Goal: Information Seeking & Learning: Compare options

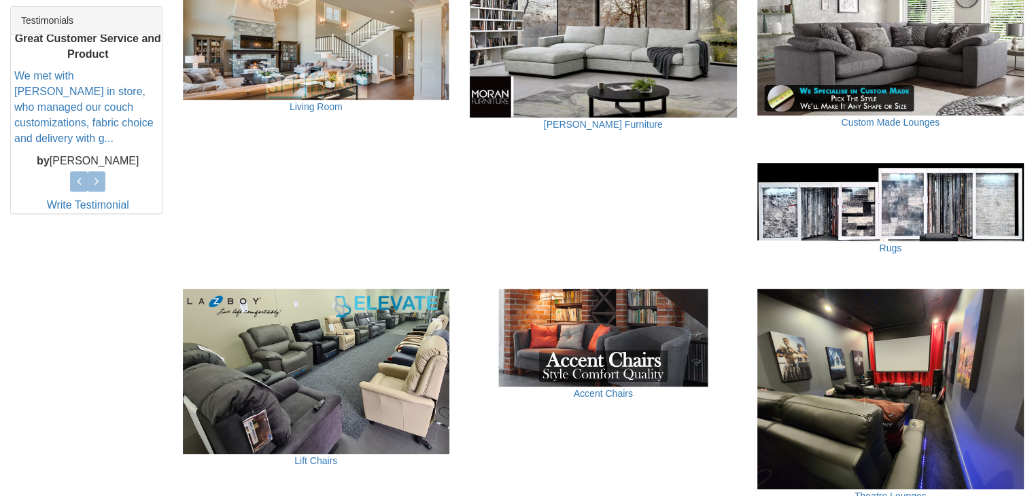
scroll to position [544, 0]
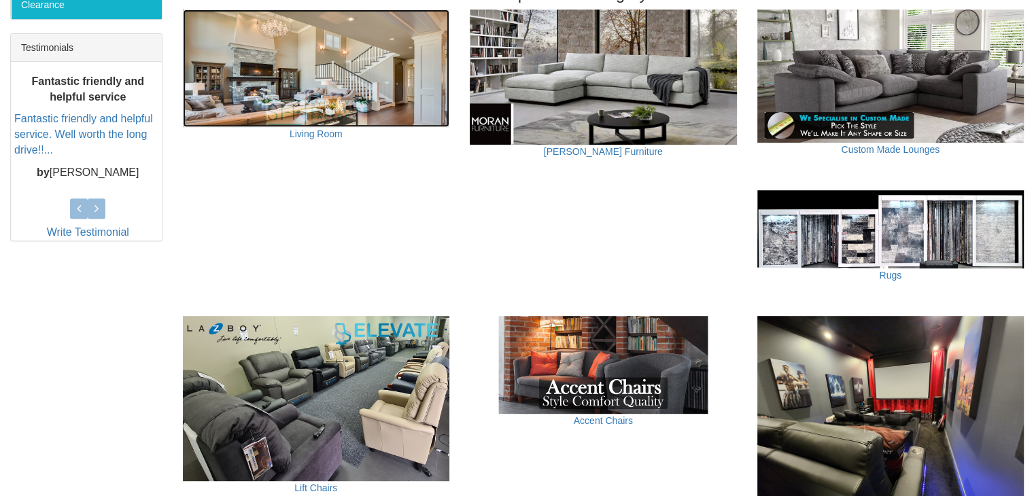
click at [335, 122] on img at bounding box center [316, 69] width 267 height 118
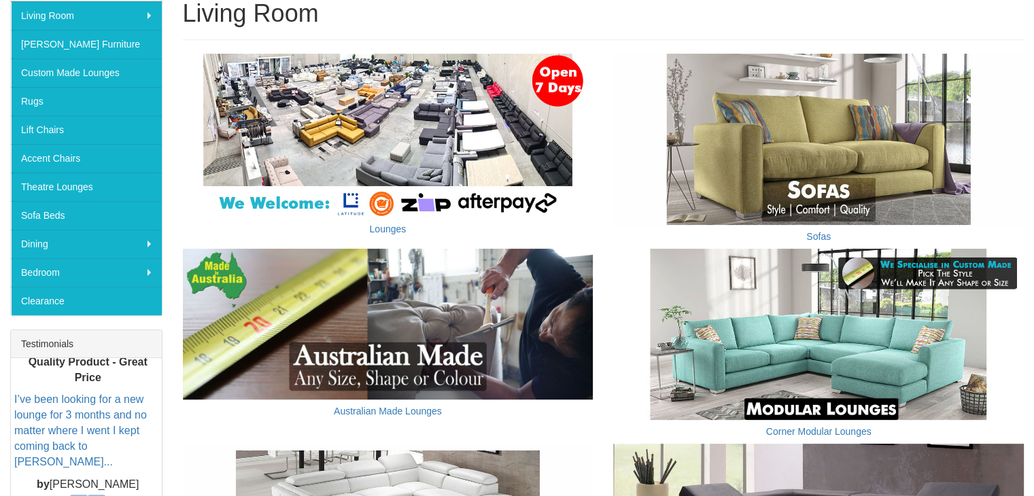
scroll to position [326, 0]
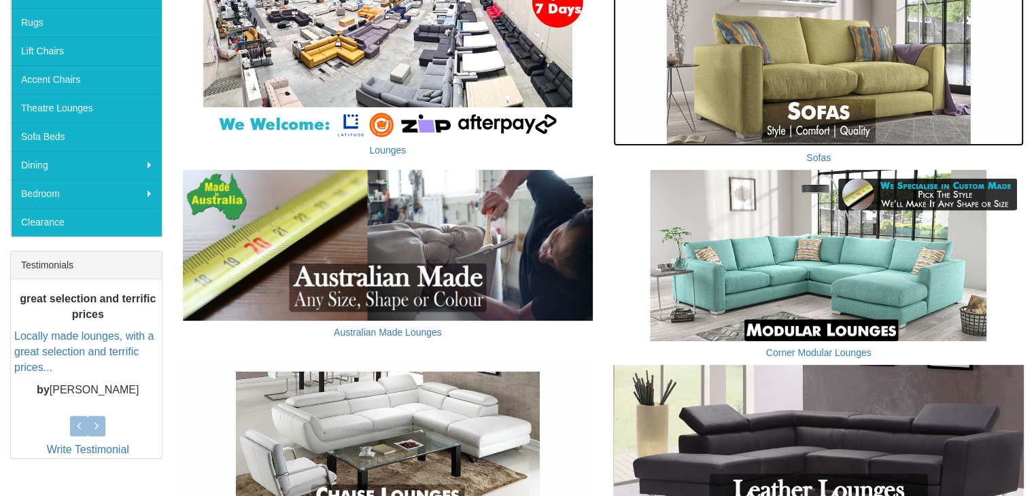
click at [759, 78] on img at bounding box center [818, 60] width 411 height 171
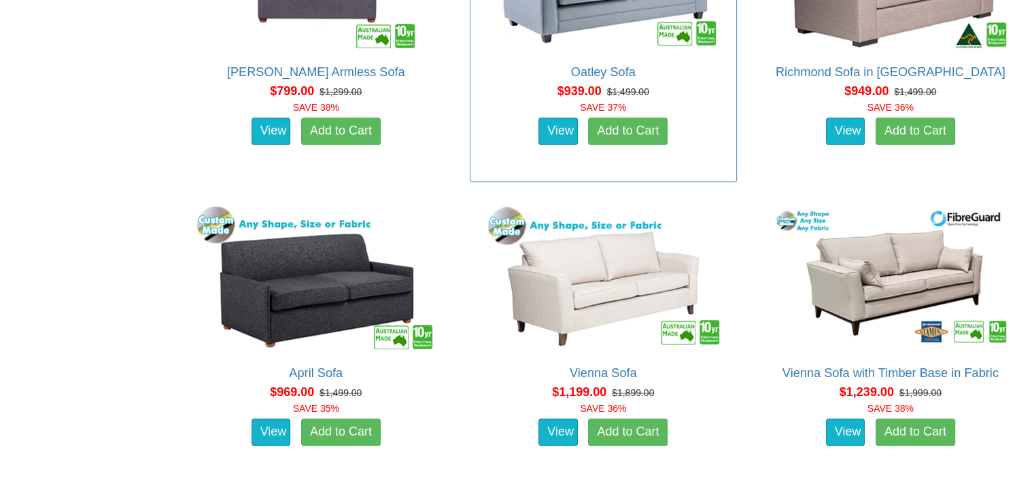
scroll to position [979, 0]
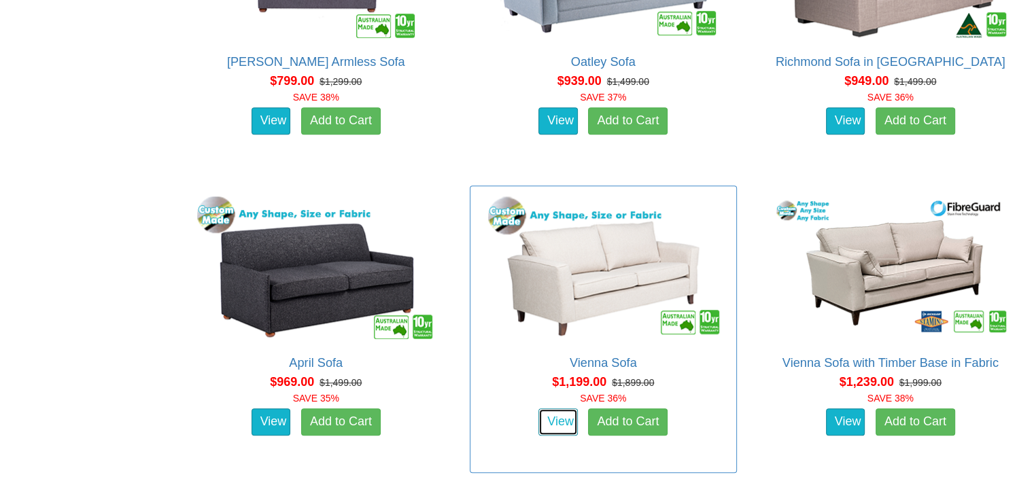
click at [566, 417] on link "View" at bounding box center [557, 422] width 39 height 27
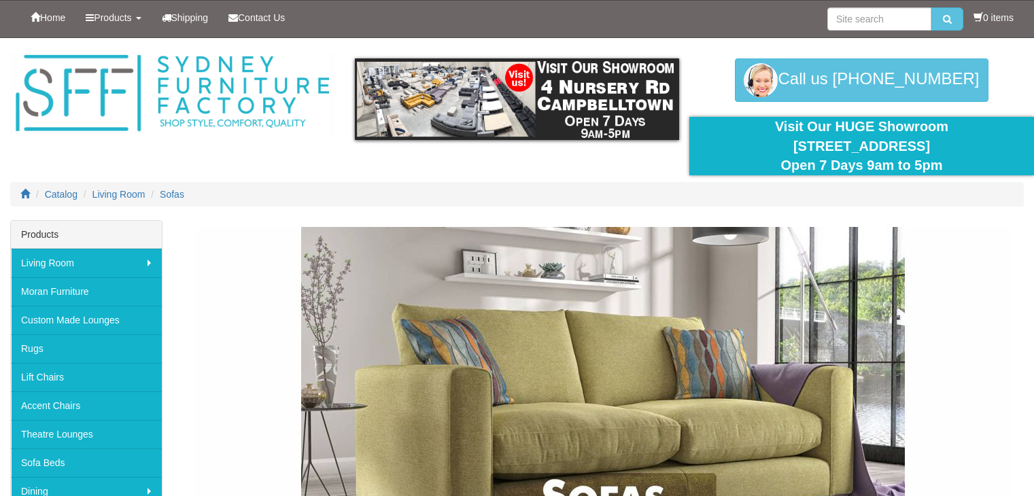
scroll to position [979, 0]
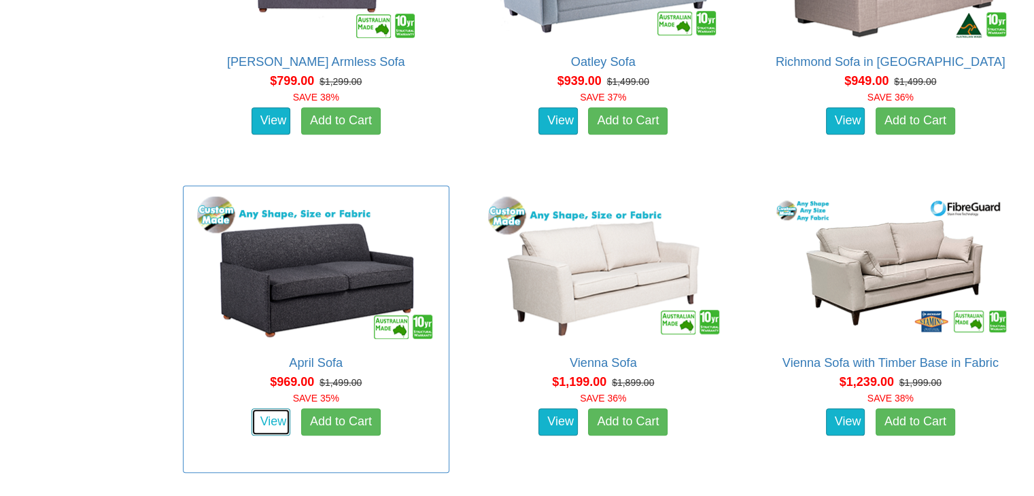
click at [252, 422] on link "View" at bounding box center [271, 422] width 39 height 27
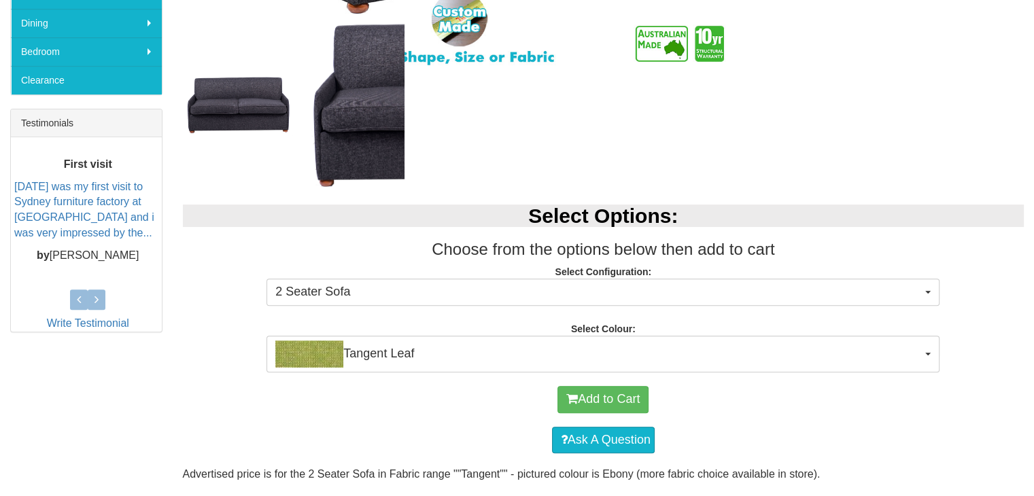
scroll to position [476, 0]
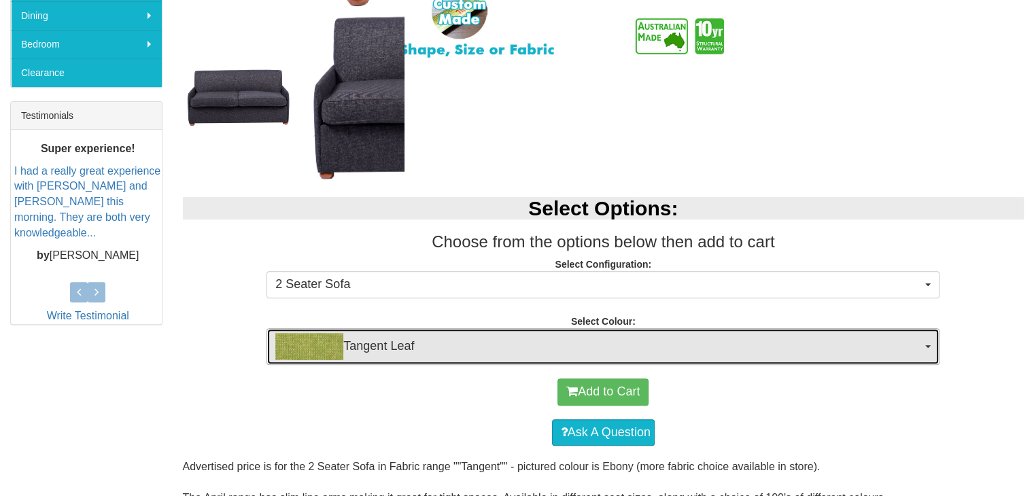
click at [924, 343] on button "Tangent Leaf" at bounding box center [602, 346] width 673 height 37
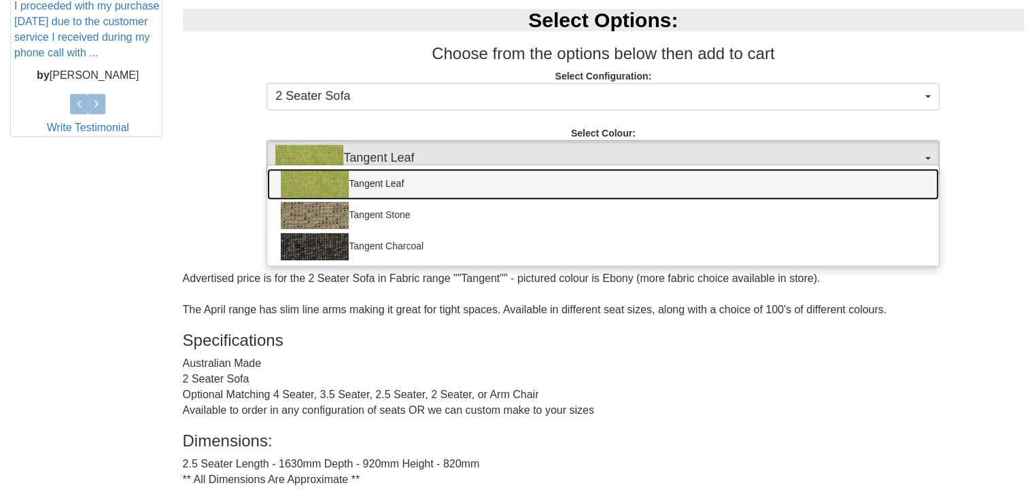
scroll to position [680, 0]
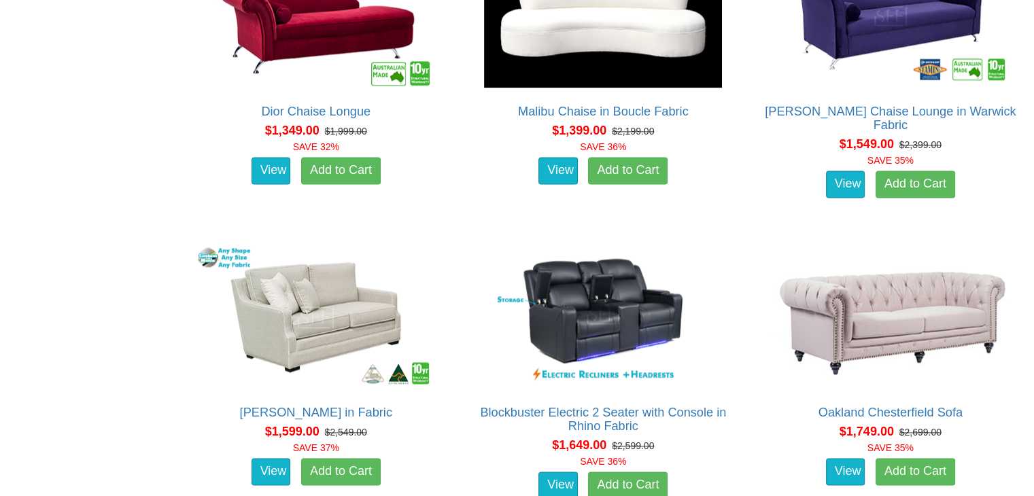
scroll to position [1863, 0]
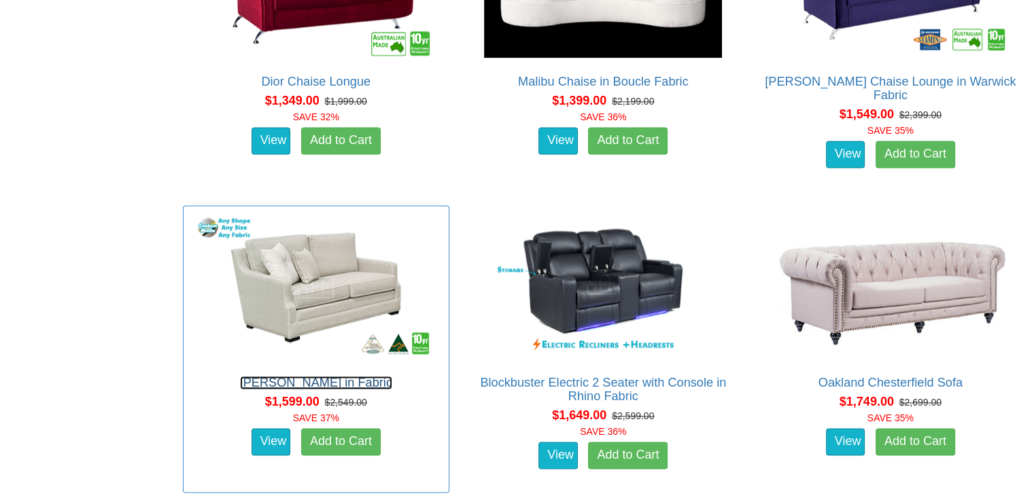
click at [325, 381] on link "Adele Sofa in Fabric" at bounding box center [316, 383] width 152 height 14
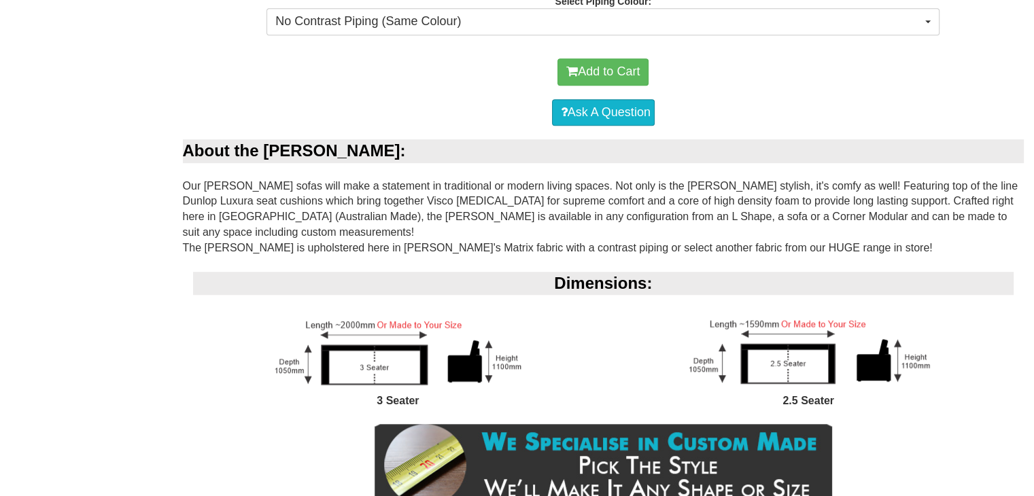
scroll to position [952, 0]
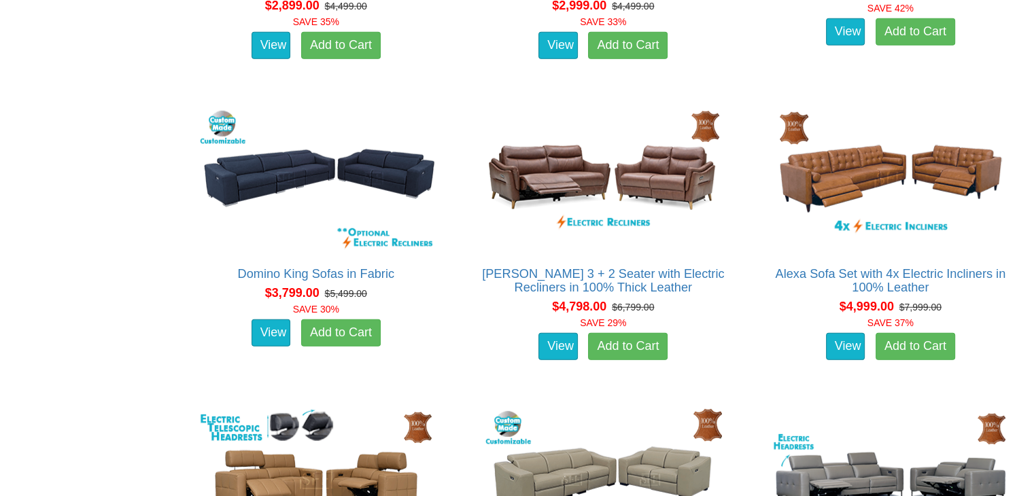
scroll to position [3474, 0]
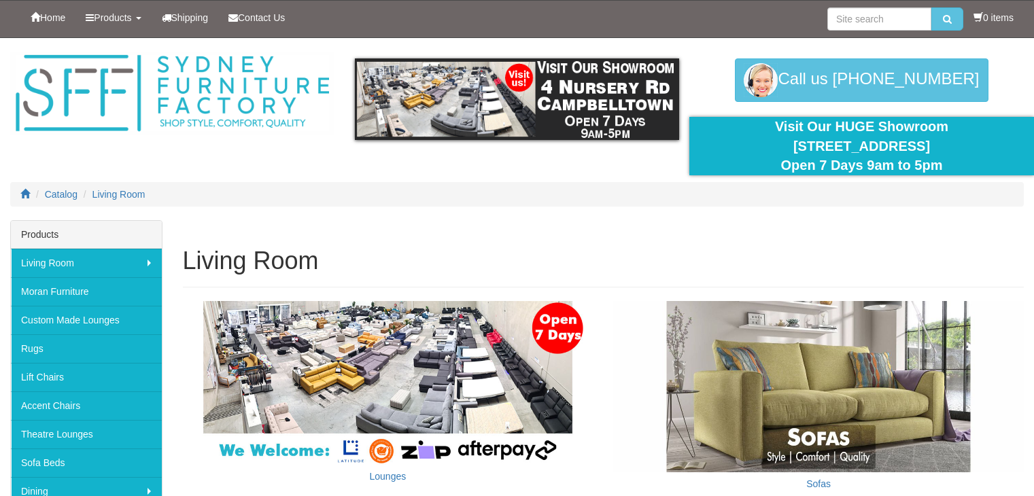
scroll to position [326, 0]
